Goal: Task Accomplishment & Management: Complete application form

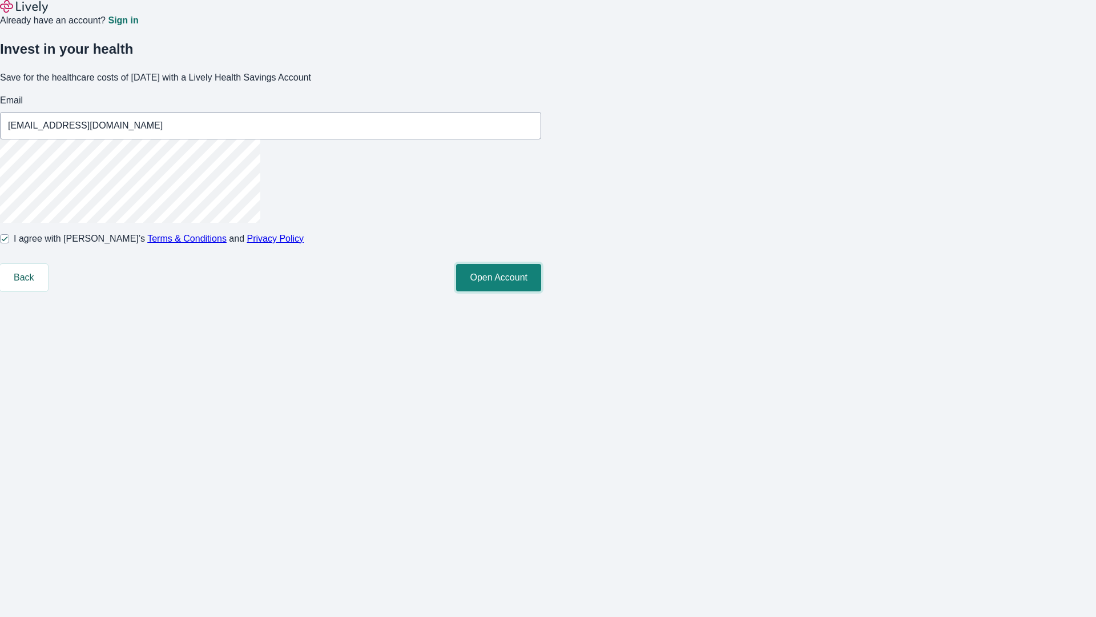
click at [541, 291] on button "Open Account" at bounding box center [498, 277] width 85 height 27
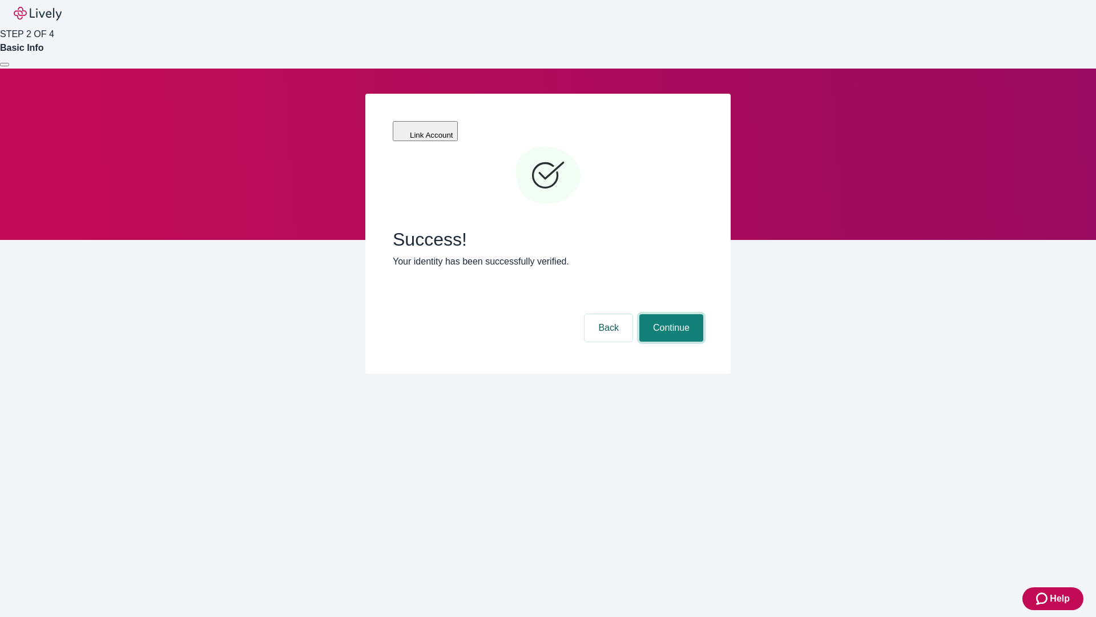
click at [670, 314] on button "Continue" at bounding box center [672, 327] width 64 height 27
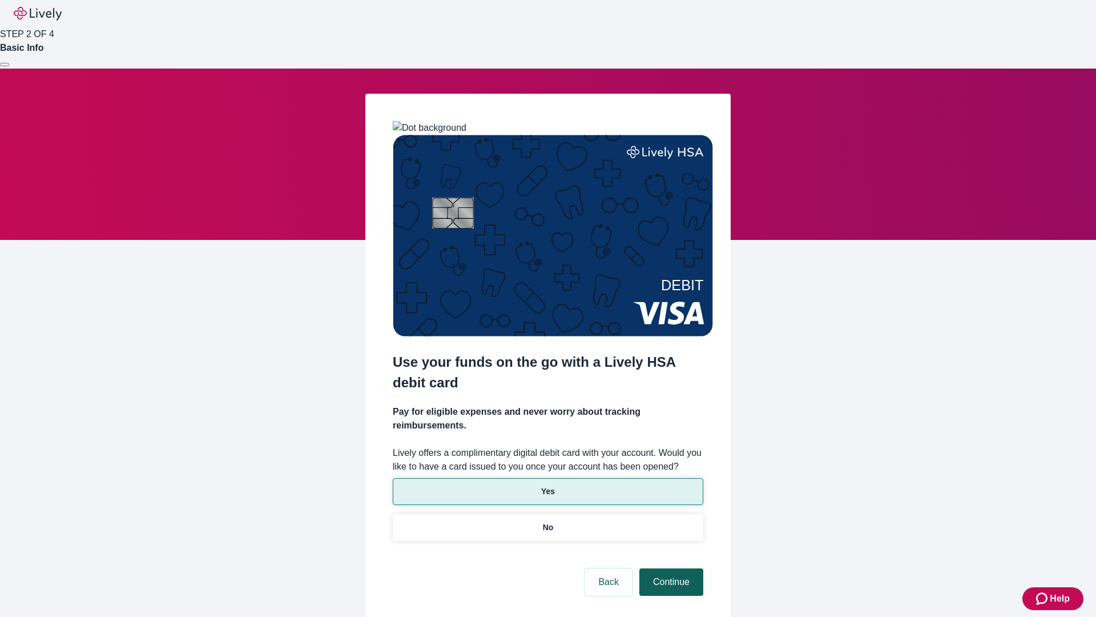
click at [548, 485] on p "Yes" at bounding box center [548, 491] width 14 height 12
click at [670, 568] on button "Continue" at bounding box center [672, 581] width 64 height 27
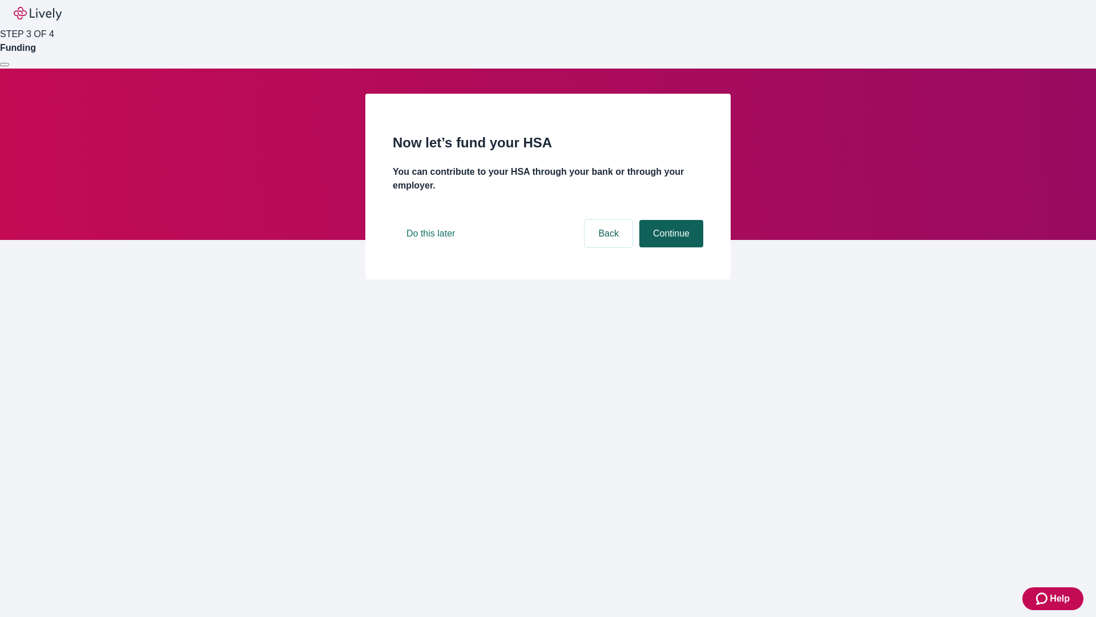
click at [670, 247] on button "Continue" at bounding box center [672, 233] width 64 height 27
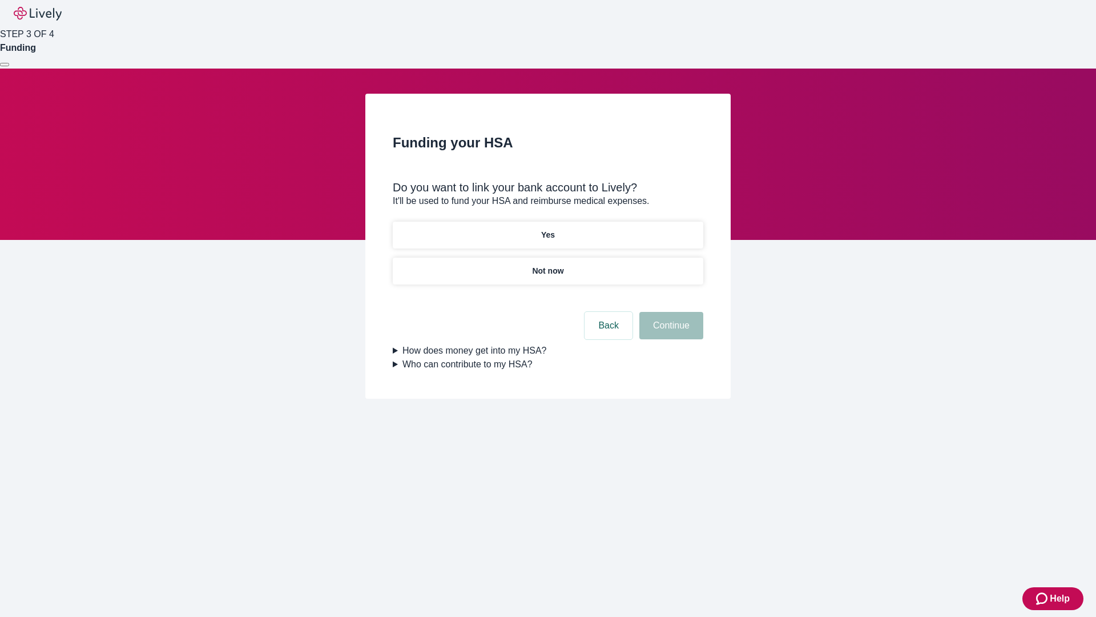
click at [548, 265] on p "Not now" at bounding box center [547, 271] width 31 height 12
click at [670, 332] on button "Continue" at bounding box center [672, 325] width 64 height 27
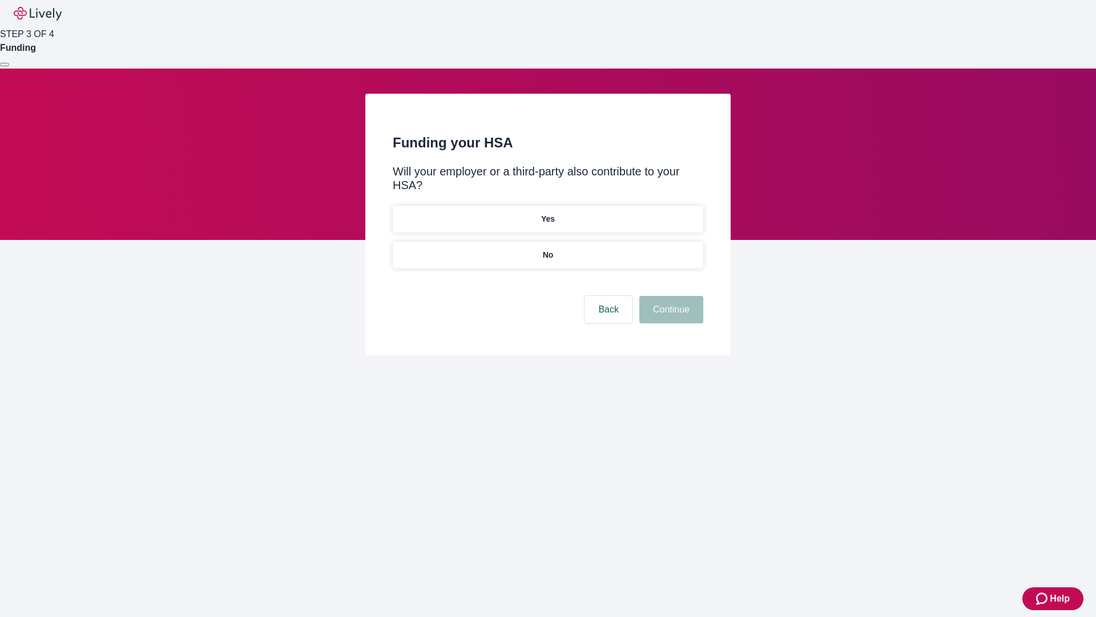
click at [548, 249] on p "No" at bounding box center [548, 255] width 11 height 12
click at [670, 296] on button "Continue" at bounding box center [672, 309] width 64 height 27
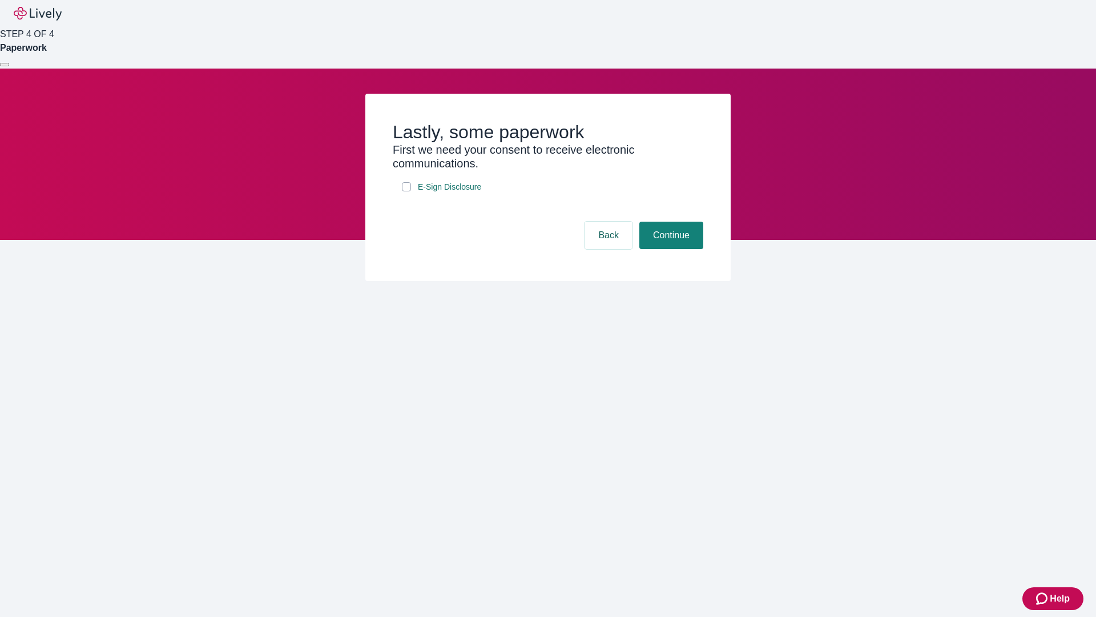
click at [407, 191] on input "E-Sign Disclosure" at bounding box center [406, 186] width 9 height 9
checkbox input "true"
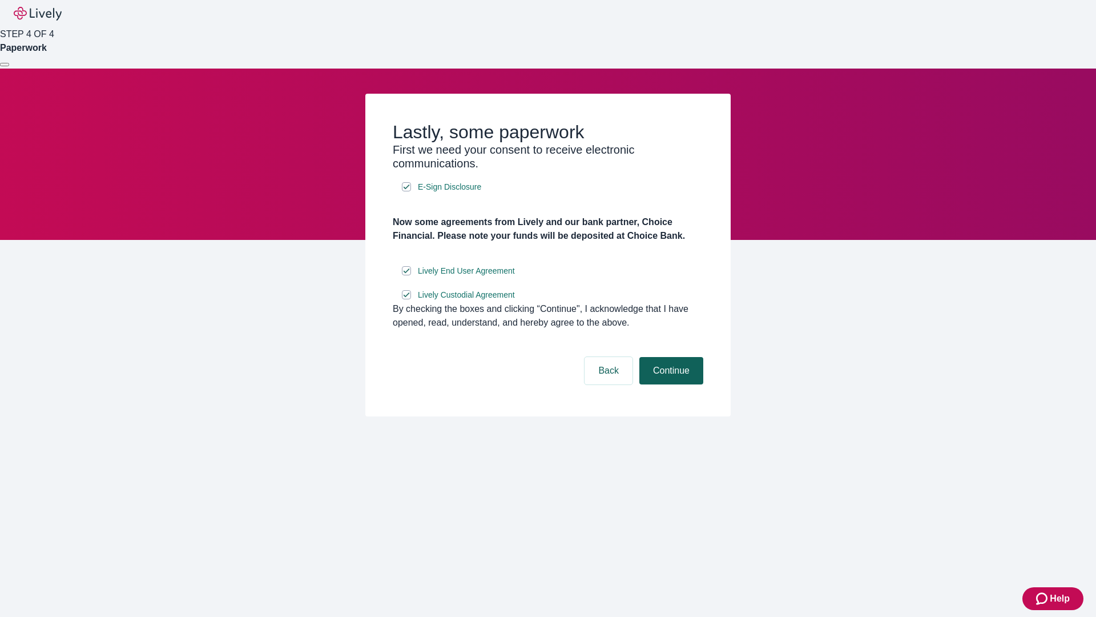
click at [670, 384] on button "Continue" at bounding box center [672, 370] width 64 height 27
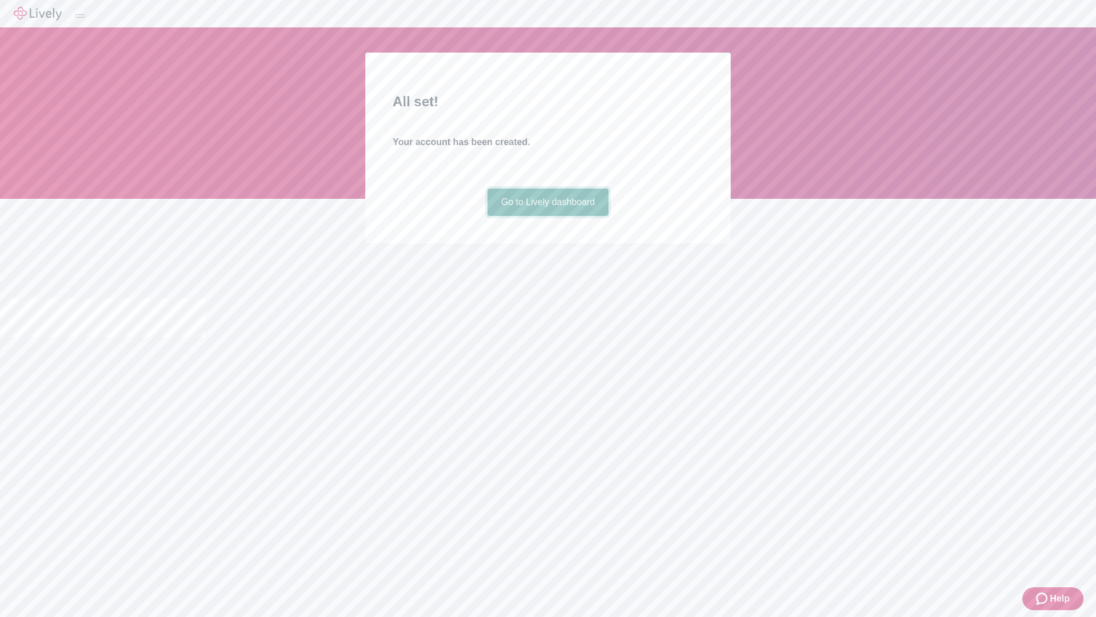
click at [548, 216] on link "Go to Lively dashboard" at bounding box center [549, 201] width 122 height 27
